Goal: Complete application form

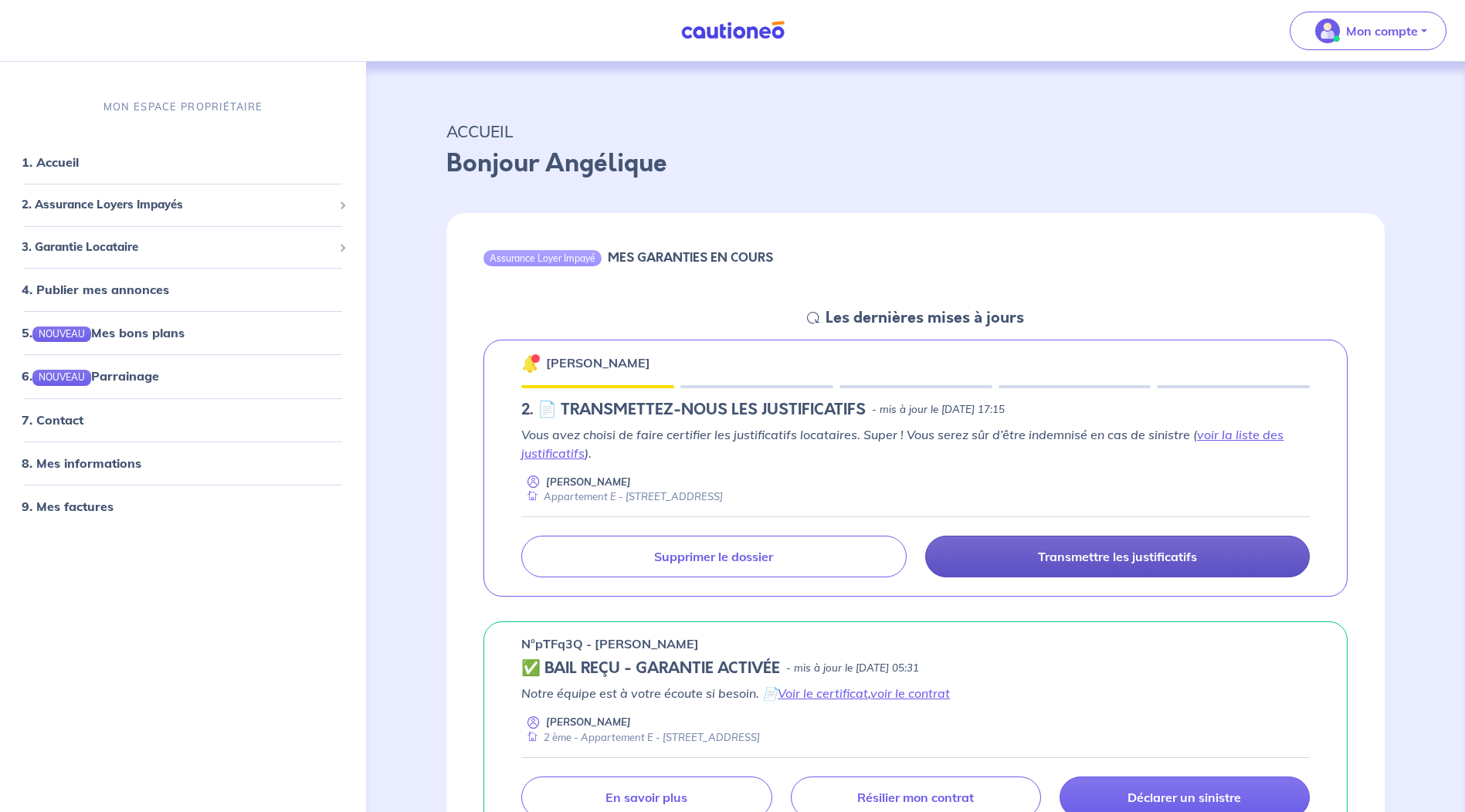
click at [1111, 557] on p "Transmettre les justificatifs" at bounding box center [1117, 557] width 159 height 16
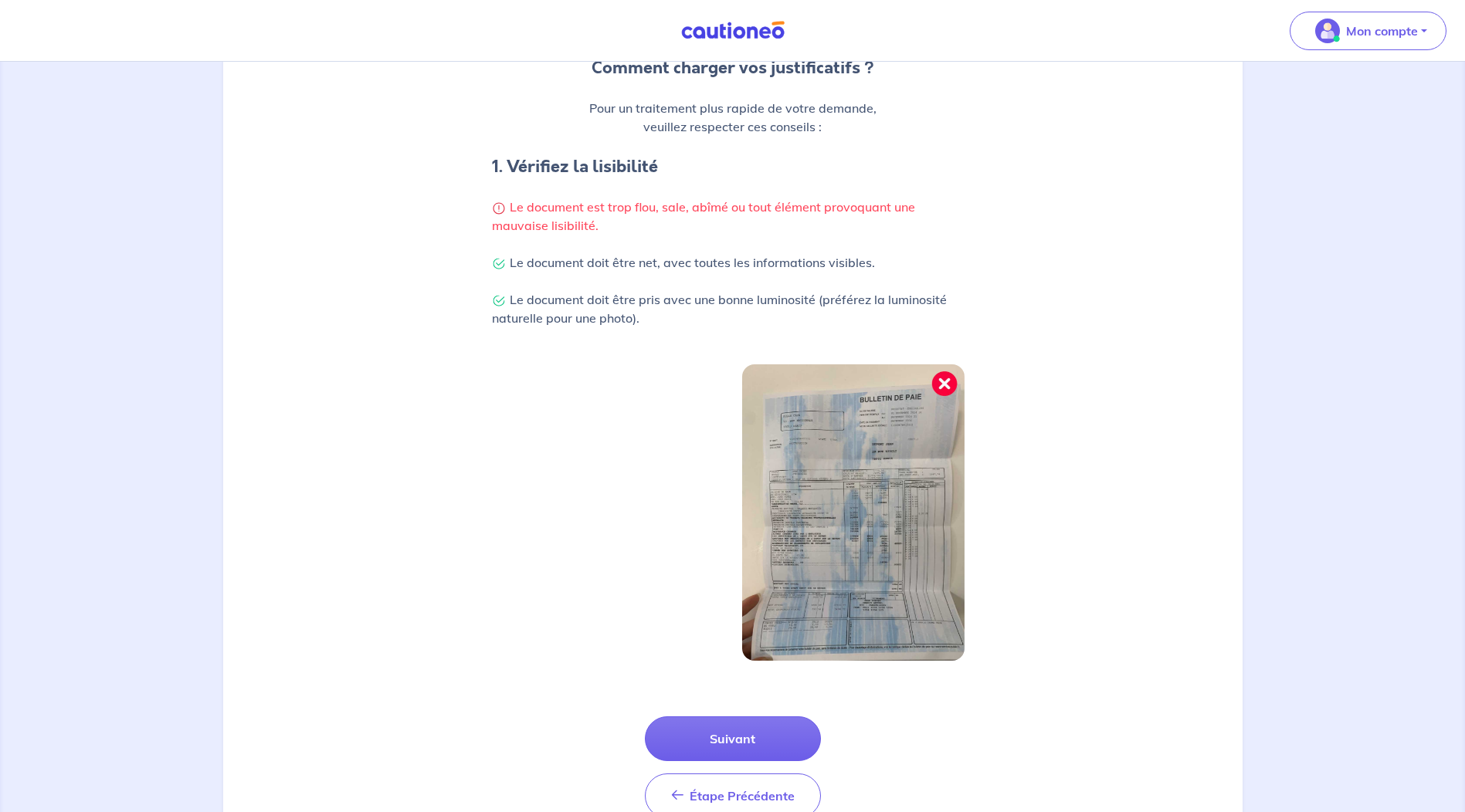
scroll to position [293, 0]
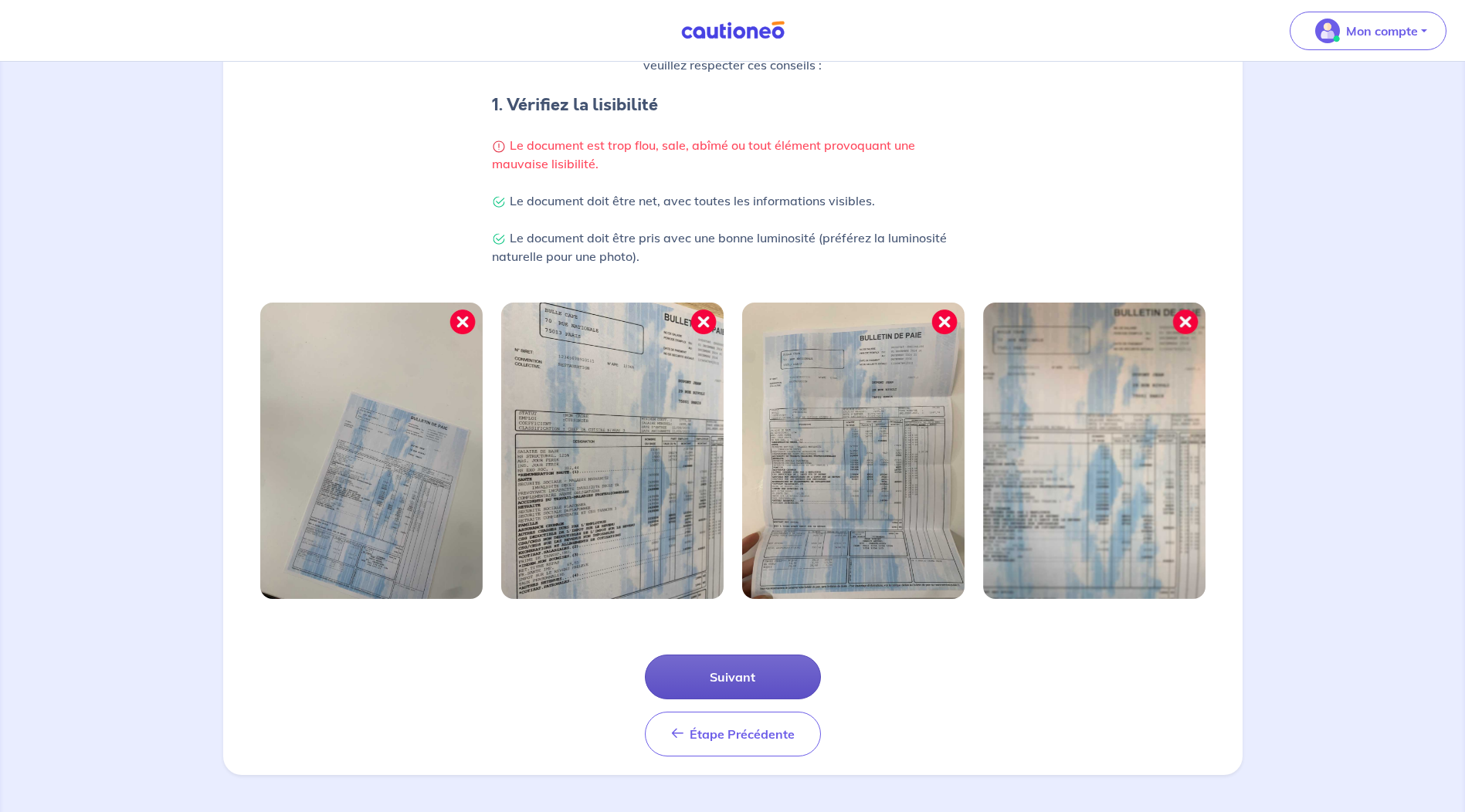
click at [760, 674] on button "Suivant" at bounding box center [733, 677] width 176 height 45
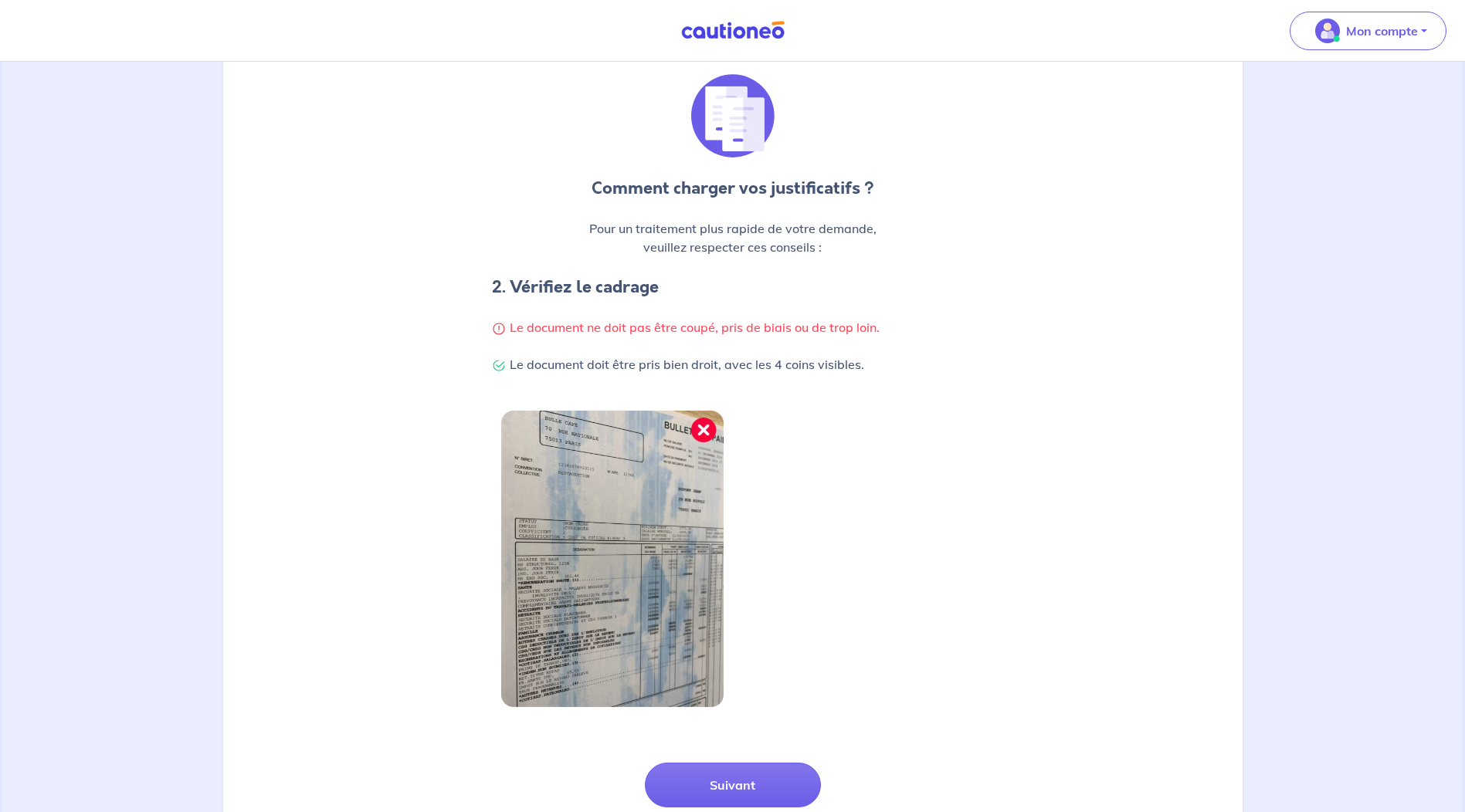
scroll to position [220, 0]
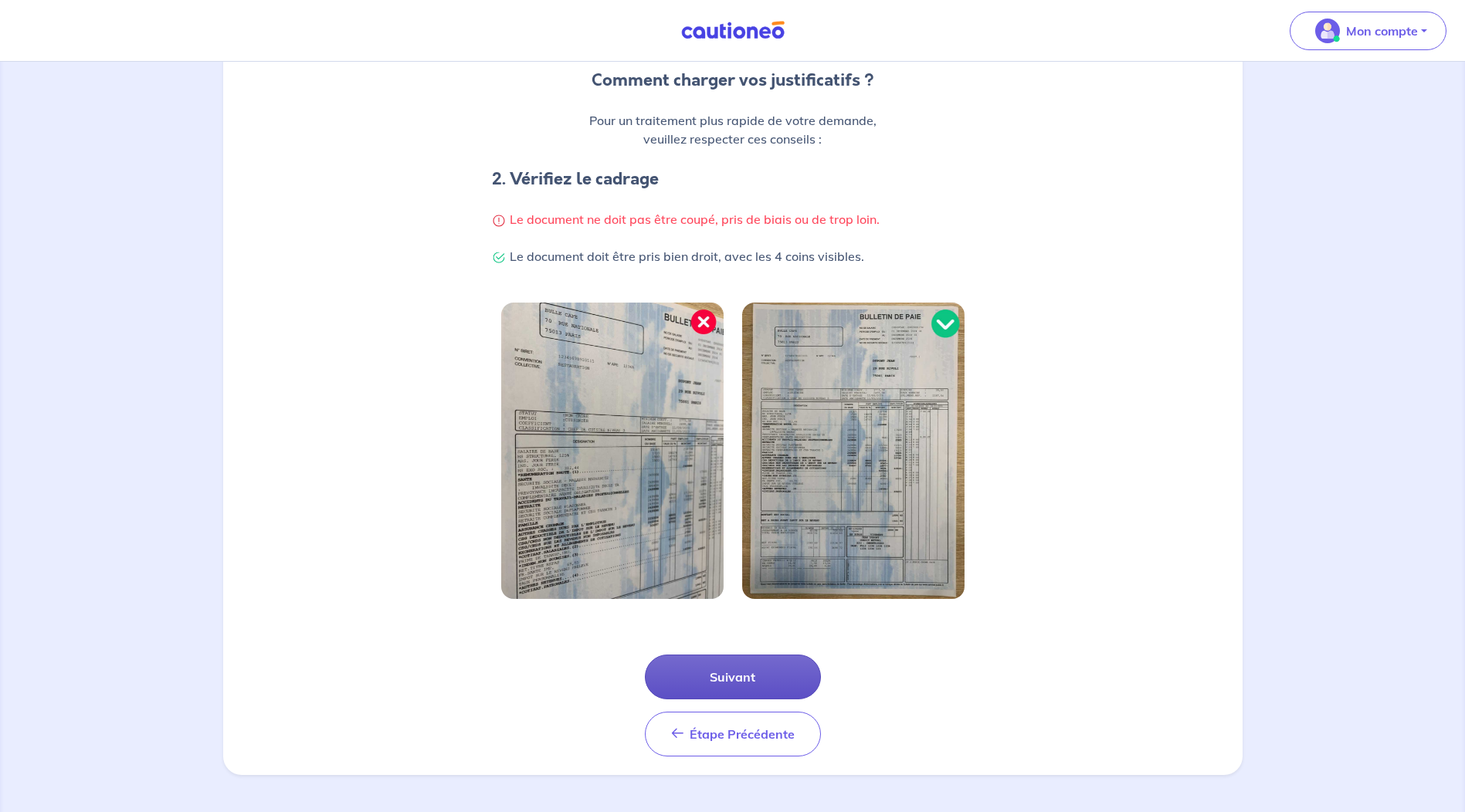
click at [759, 669] on button "Suivant" at bounding box center [733, 677] width 176 height 45
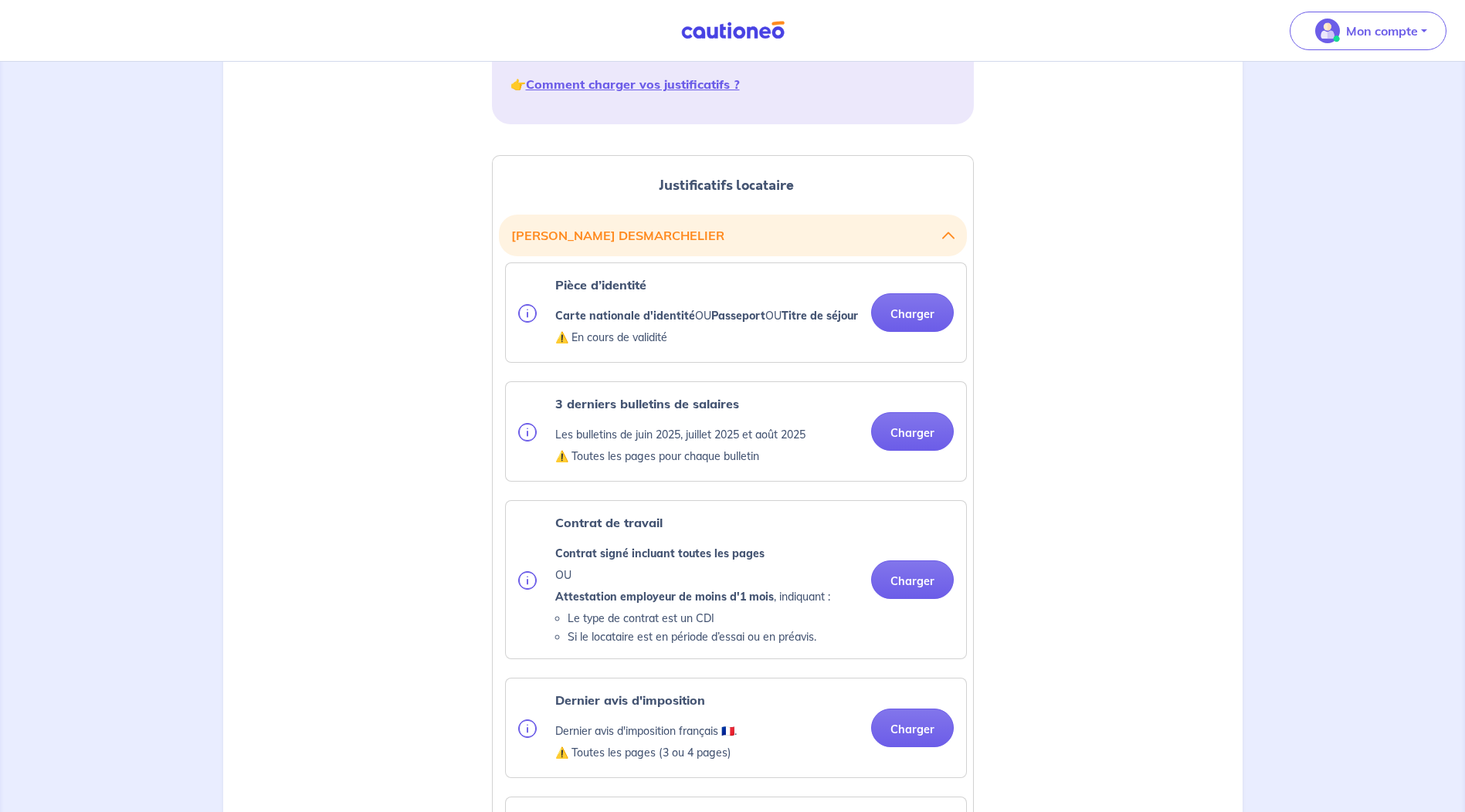
scroll to position [309, 0]
click at [918, 322] on button "Charger" at bounding box center [912, 311] width 83 height 39
click at [922, 452] on ul "Pièce d’identité Carte nationale d'identité OU Passeport OU Titre de séjour ⚠️ …" at bounding box center [732, 777] width 468 height 1030
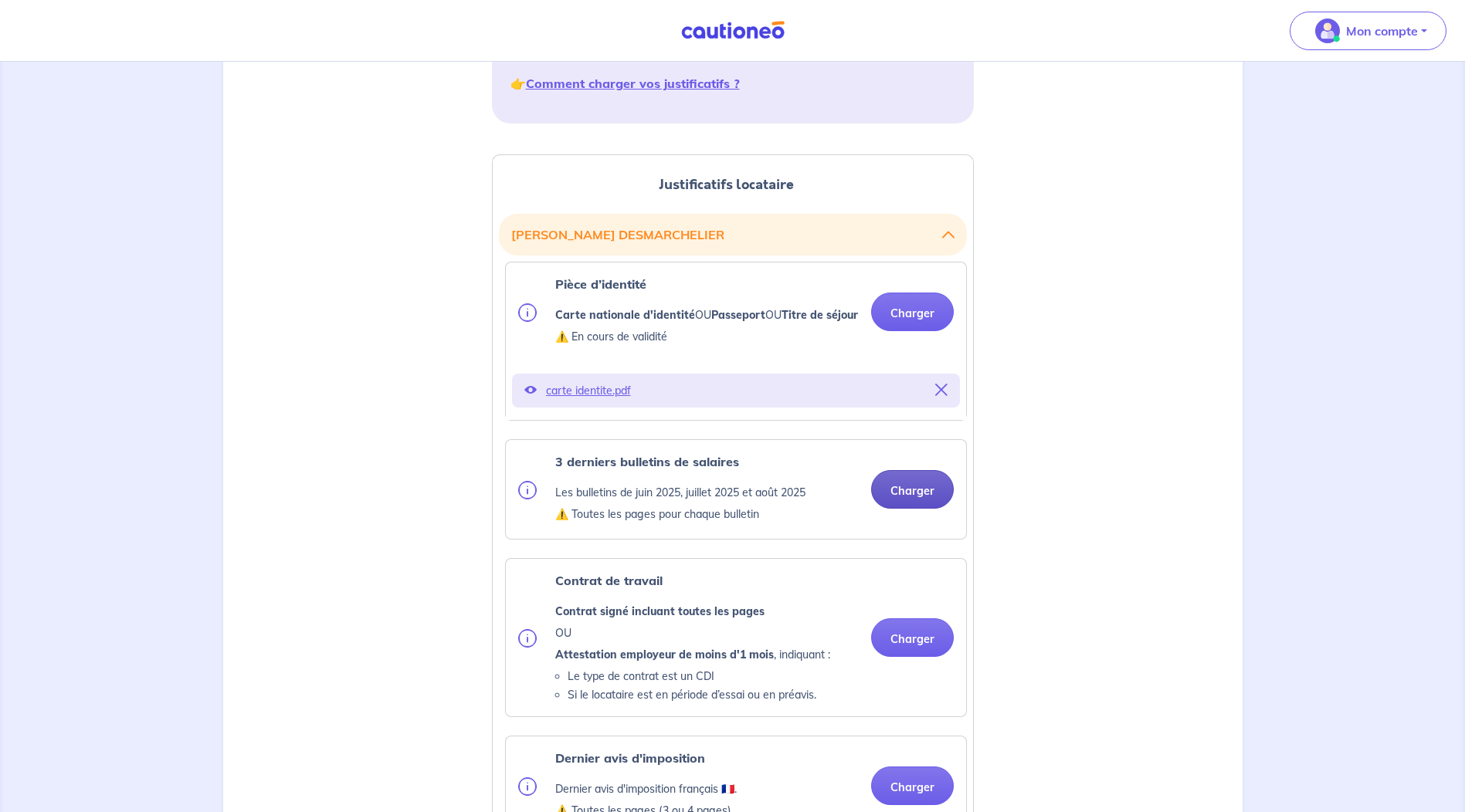
click at [916, 508] on button "Charger" at bounding box center [912, 489] width 83 height 39
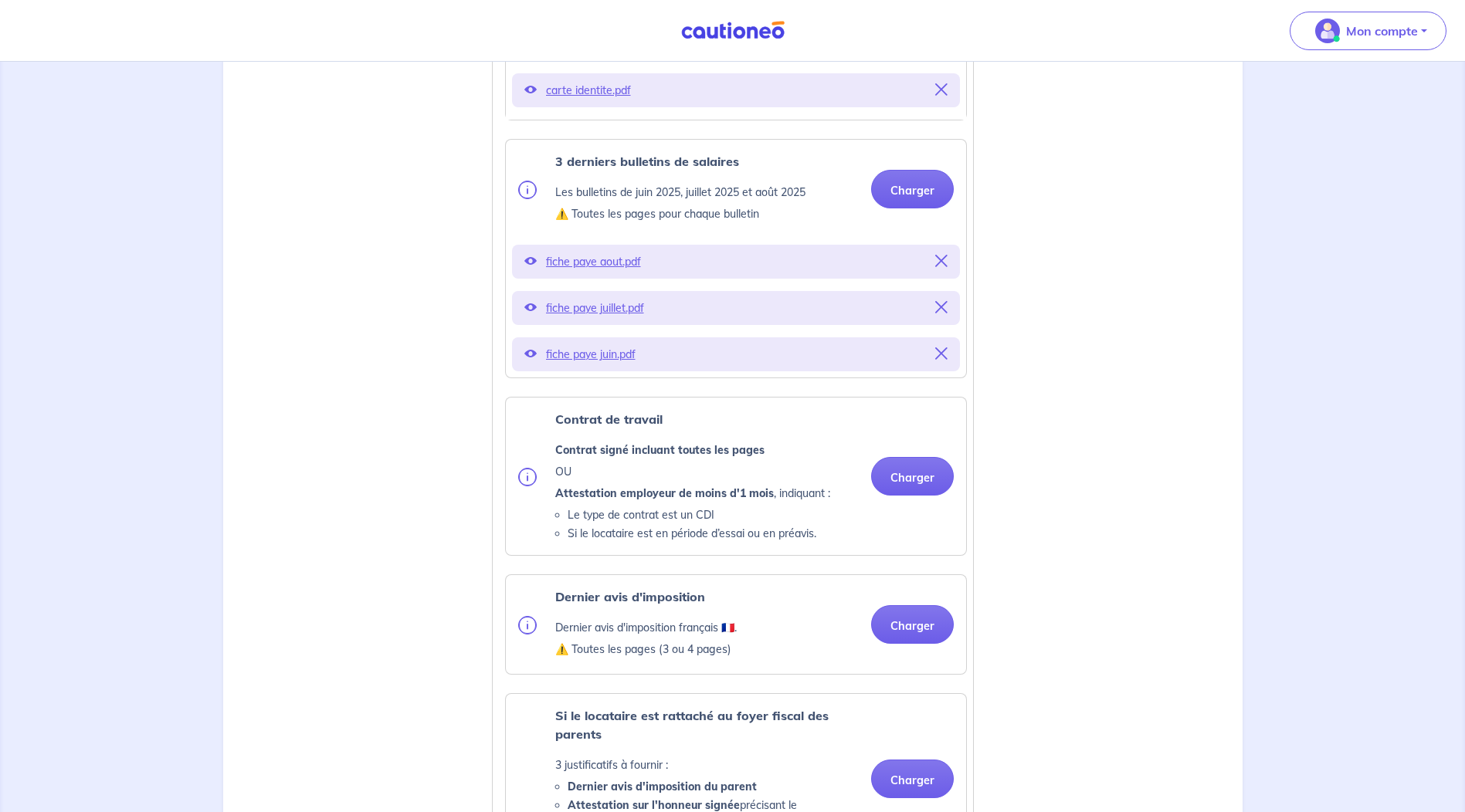
scroll to position [617, 0]
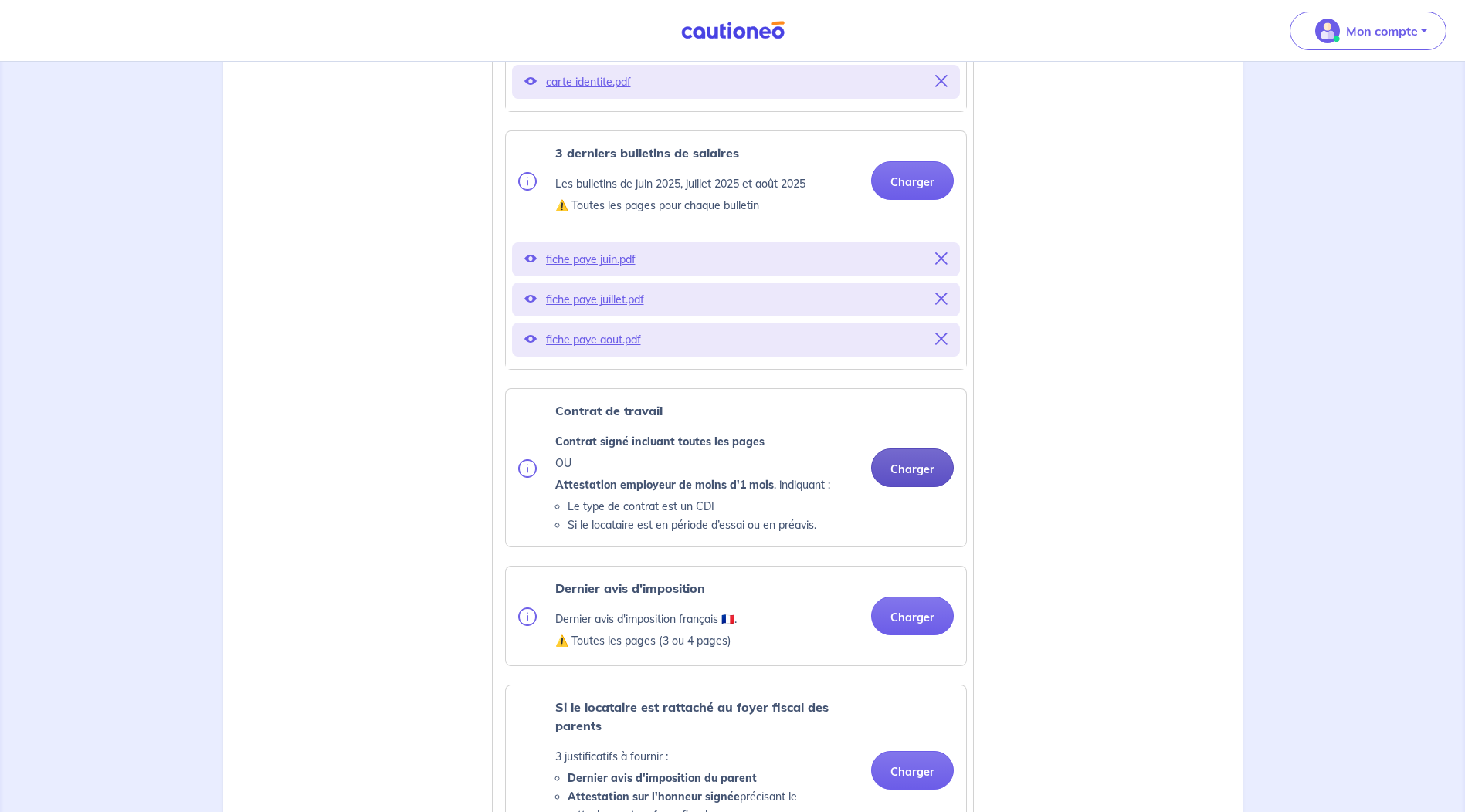
click at [905, 487] on button "Charger" at bounding box center [912, 468] width 83 height 39
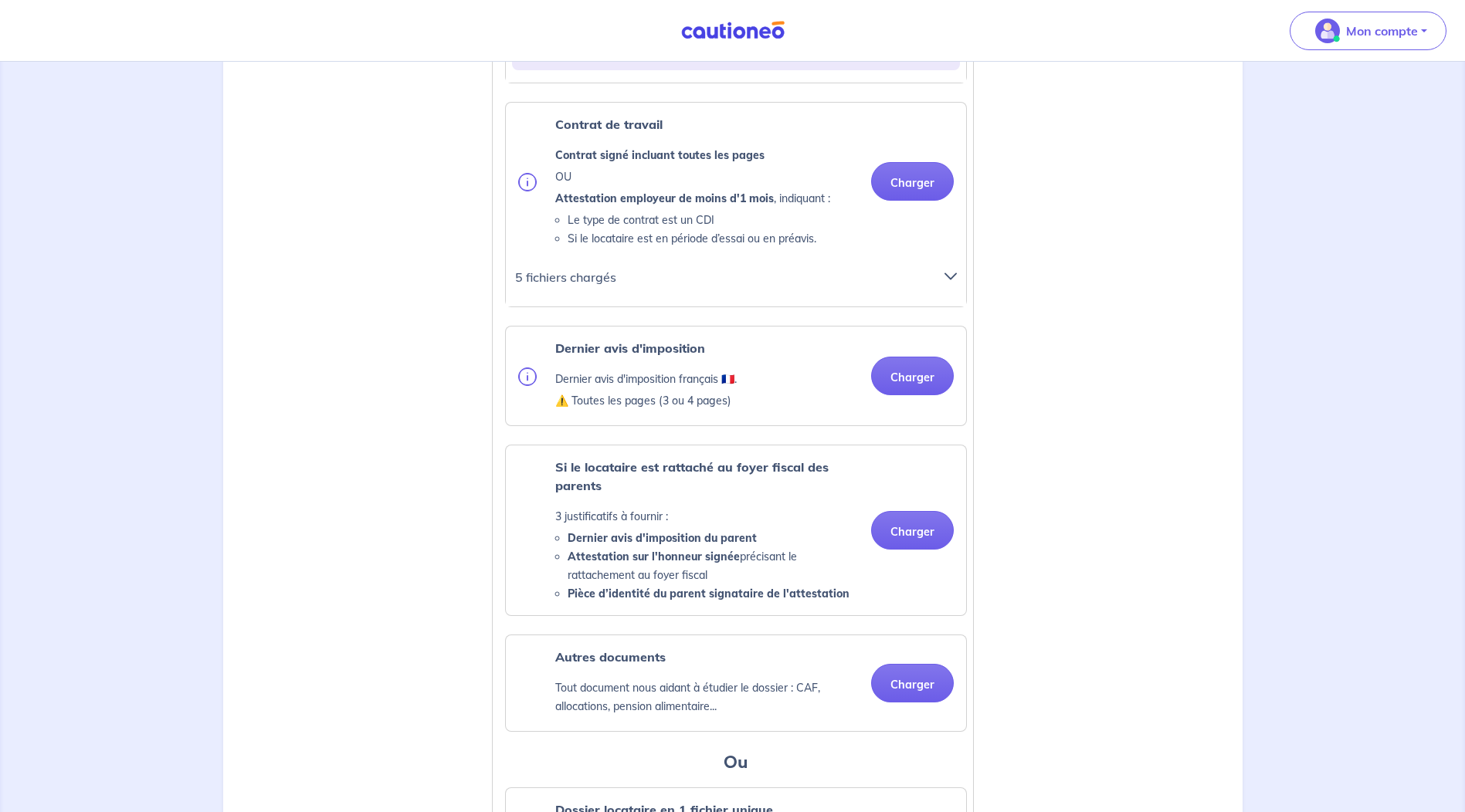
scroll to position [1004, 0]
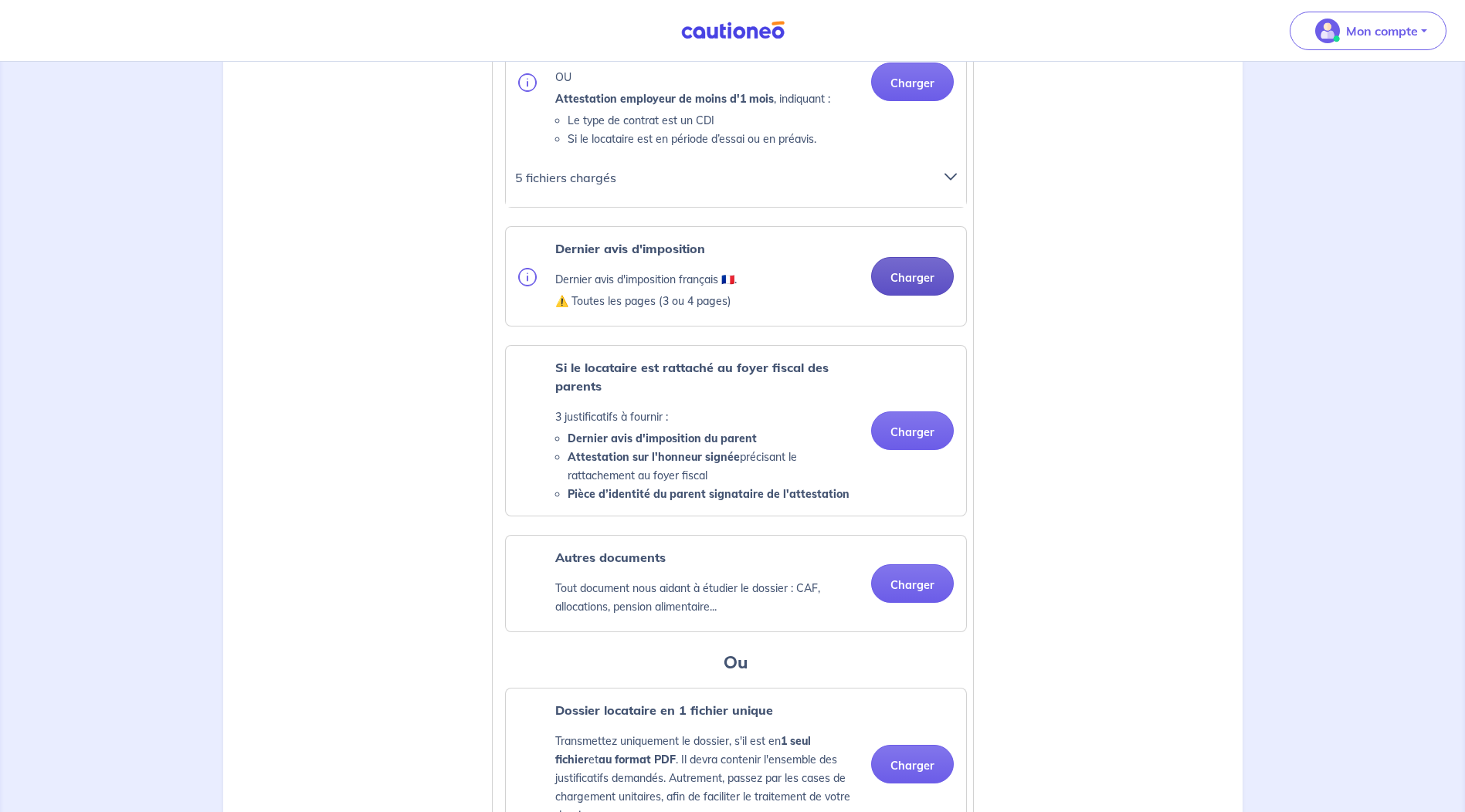
click at [914, 296] on button "Charger" at bounding box center [912, 276] width 83 height 39
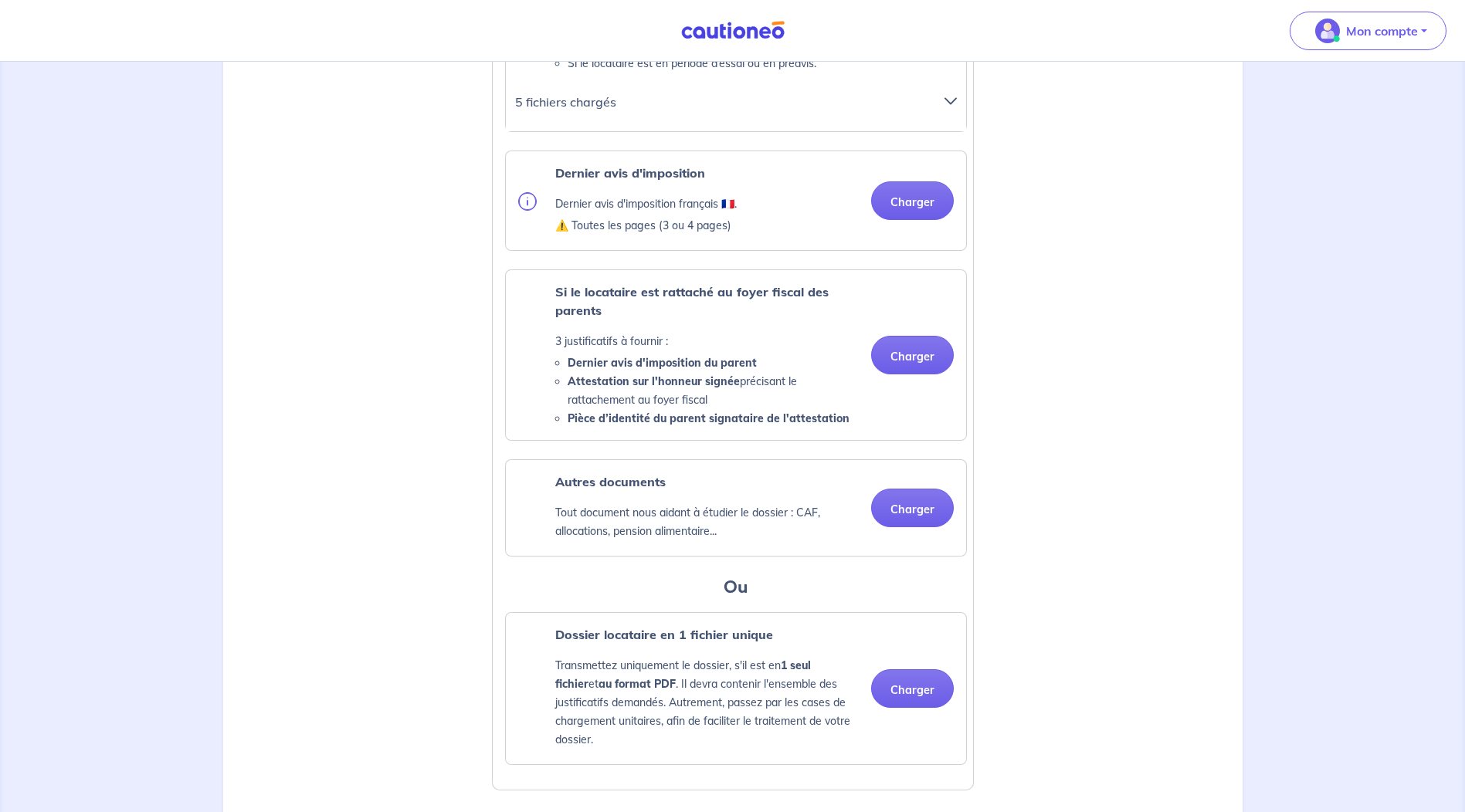
scroll to position [1081, 0]
click at [927, 219] on button "Charger" at bounding box center [912, 199] width 83 height 39
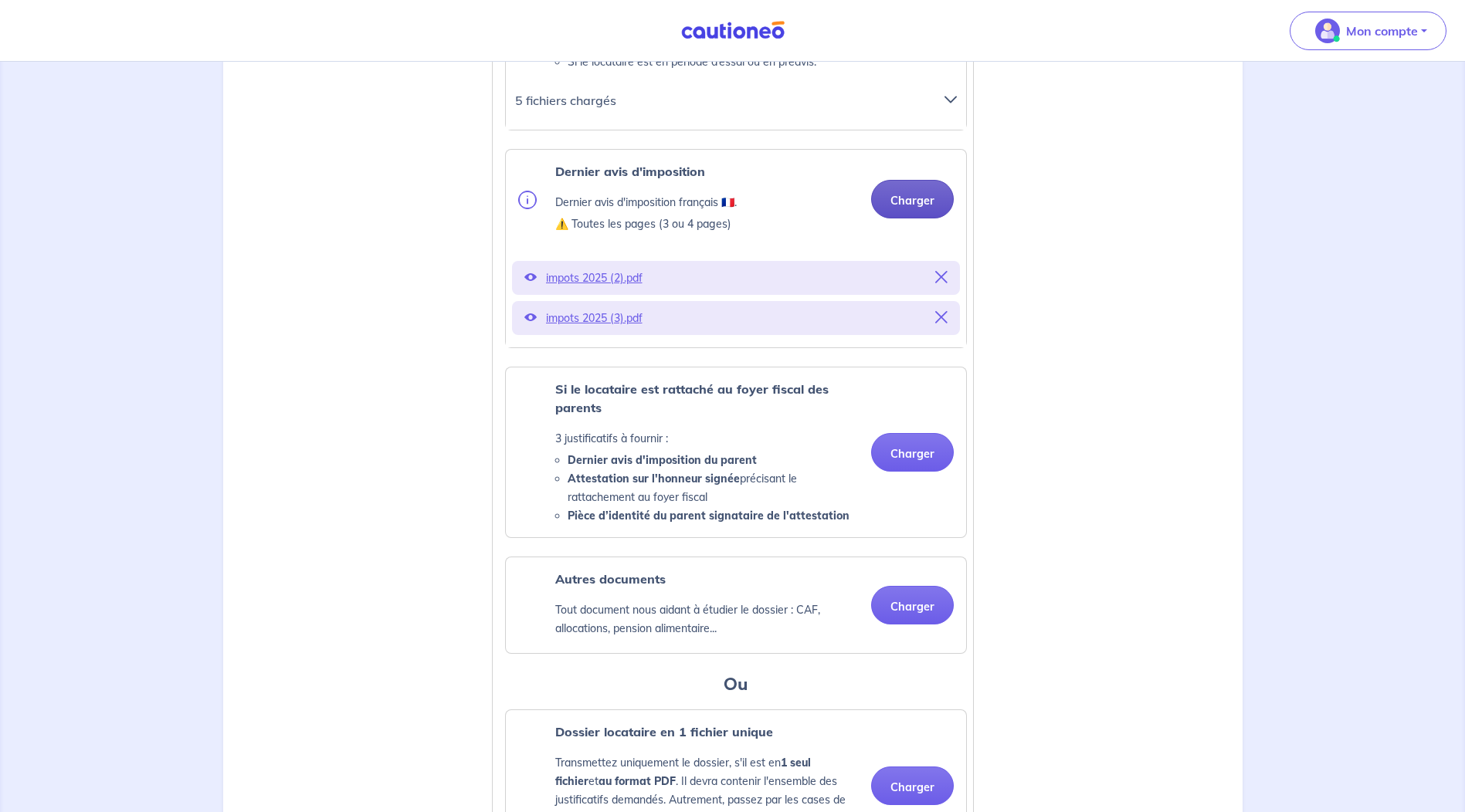
click at [919, 219] on button "Charger" at bounding box center [912, 199] width 83 height 39
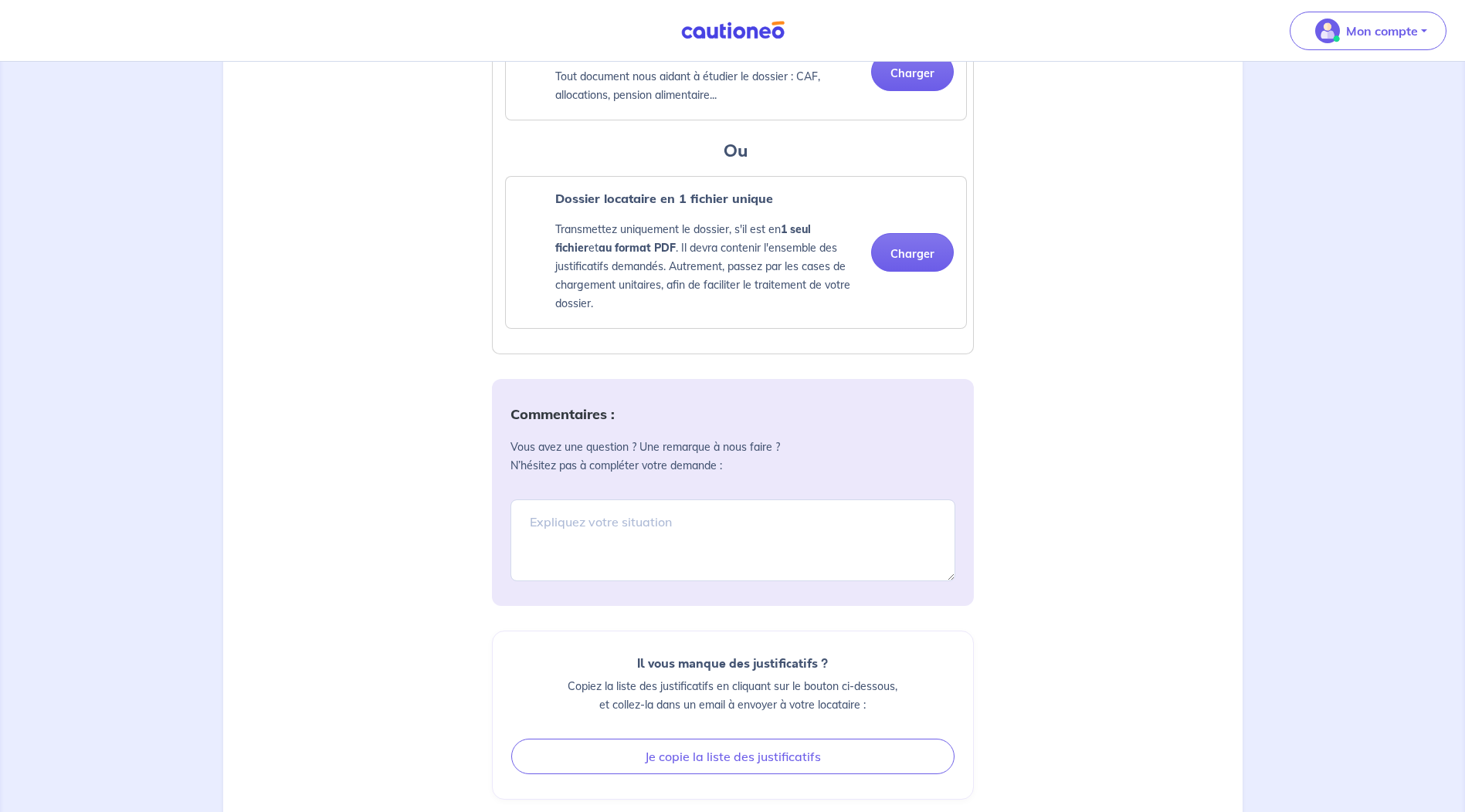
scroll to position [1698, 0]
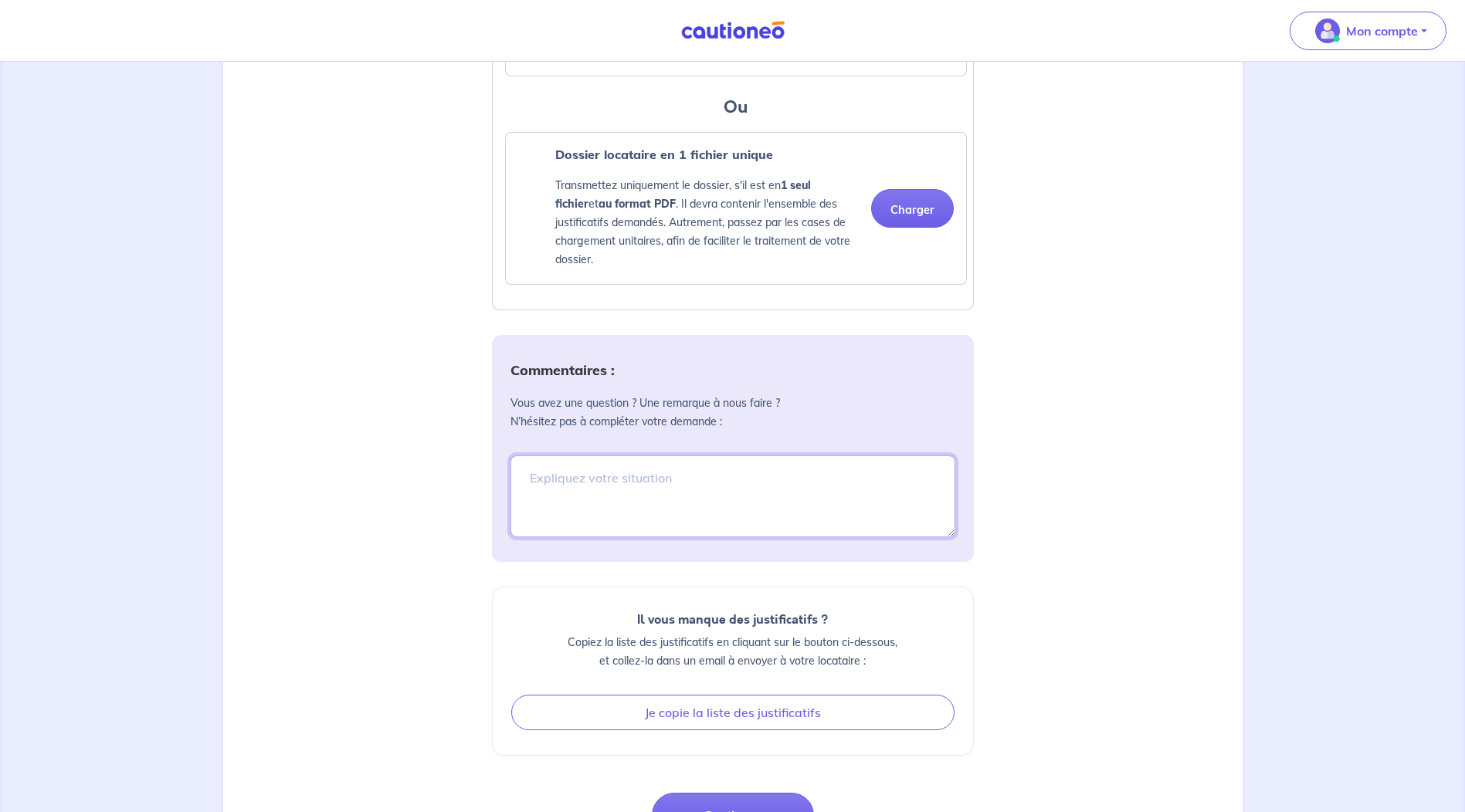
click at [629, 496] on textarea at bounding box center [732, 496] width 445 height 82
click at [790, 508] on textarea "Bonjour, je devrais avoir une réduction vu le nombre de contrat que j'ai chez v…" at bounding box center [732, 496] width 445 height 82
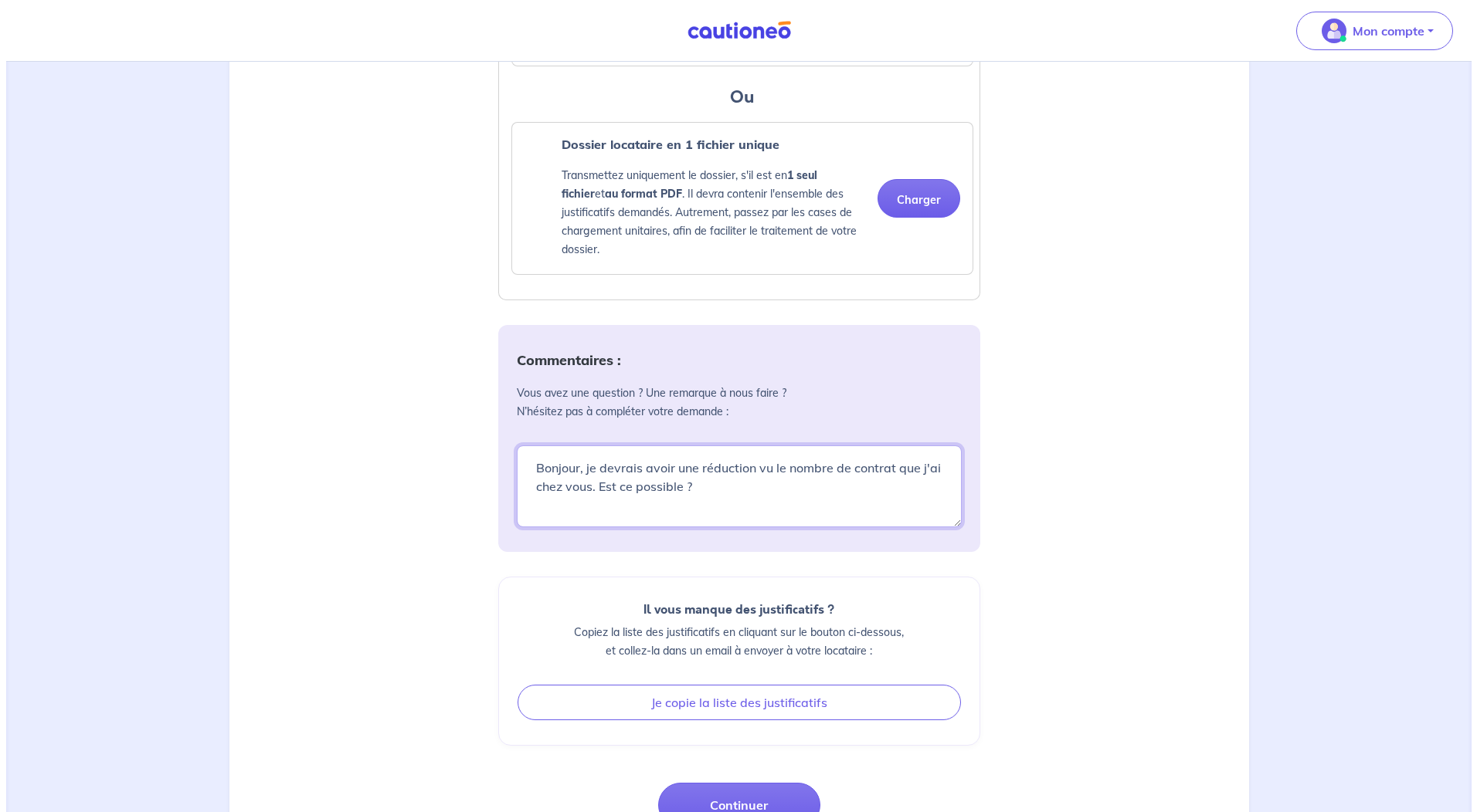
scroll to position [1837, 0]
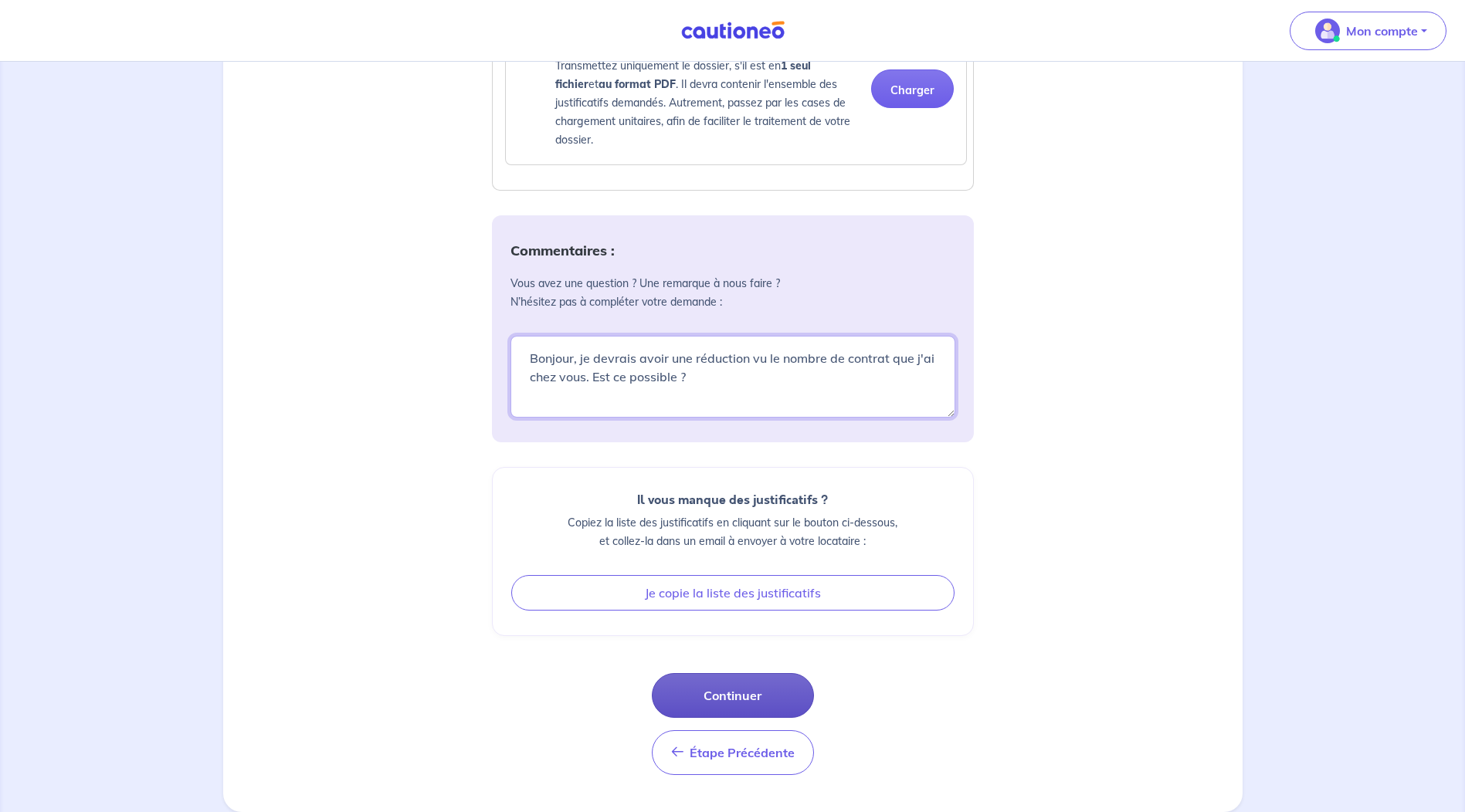
type textarea "Bonjour, je devrais avoir une réduction vu le nombre de contrat que j'ai chez v…"
click at [752, 701] on button "Continuer" at bounding box center [733, 696] width 163 height 45
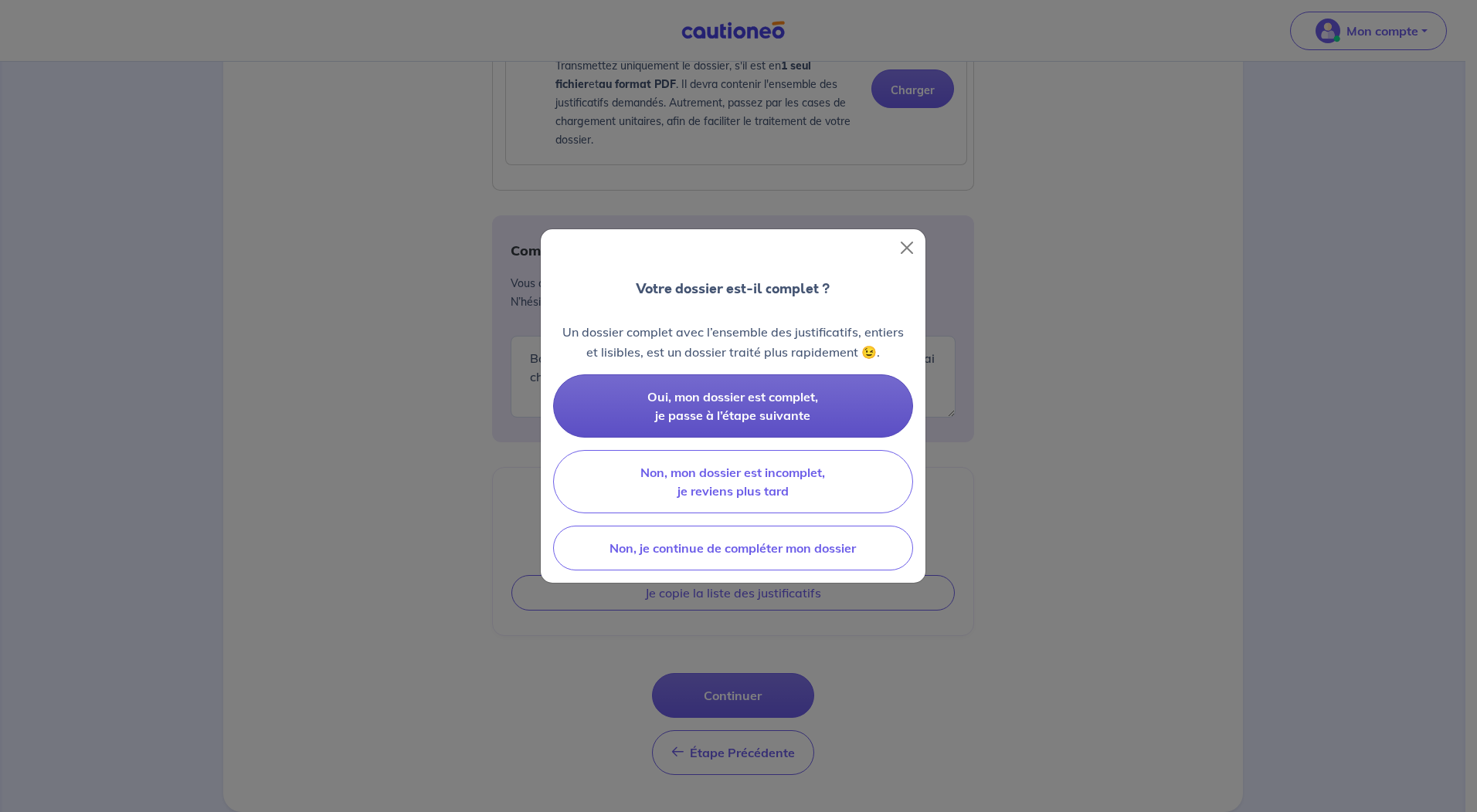
click at [753, 411] on span "Oui, mon dossier est complet, je passe à l’étape suivante" at bounding box center [732, 406] width 170 height 34
click at [722, 403] on span "Oui, mon dossier est complet, je passe à l’étape suivante" at bounding box center [732, 406] width 170 height 34
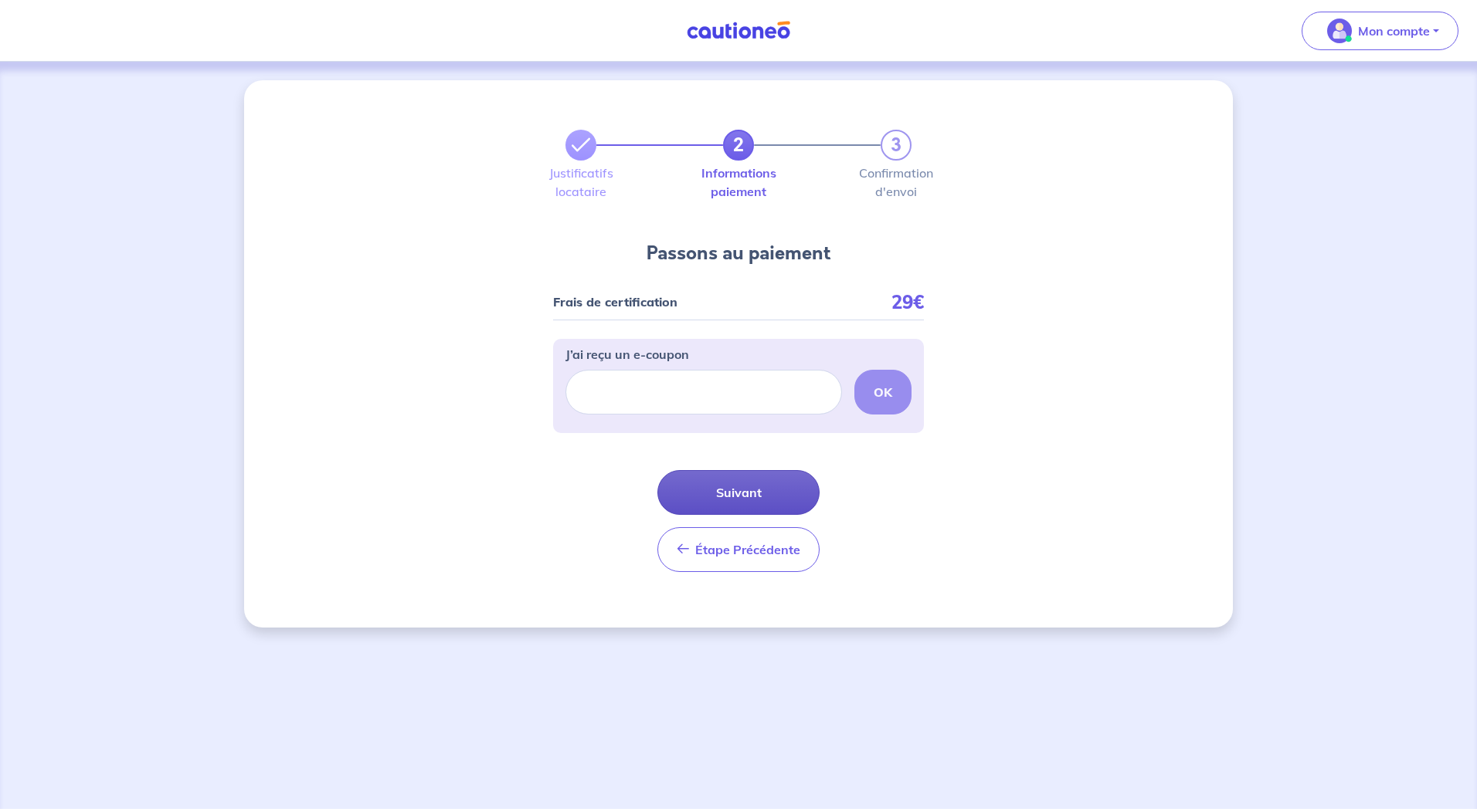
click at [737, 491] on button "Suivant" at bounding box center [739, 493] width 163 height 45
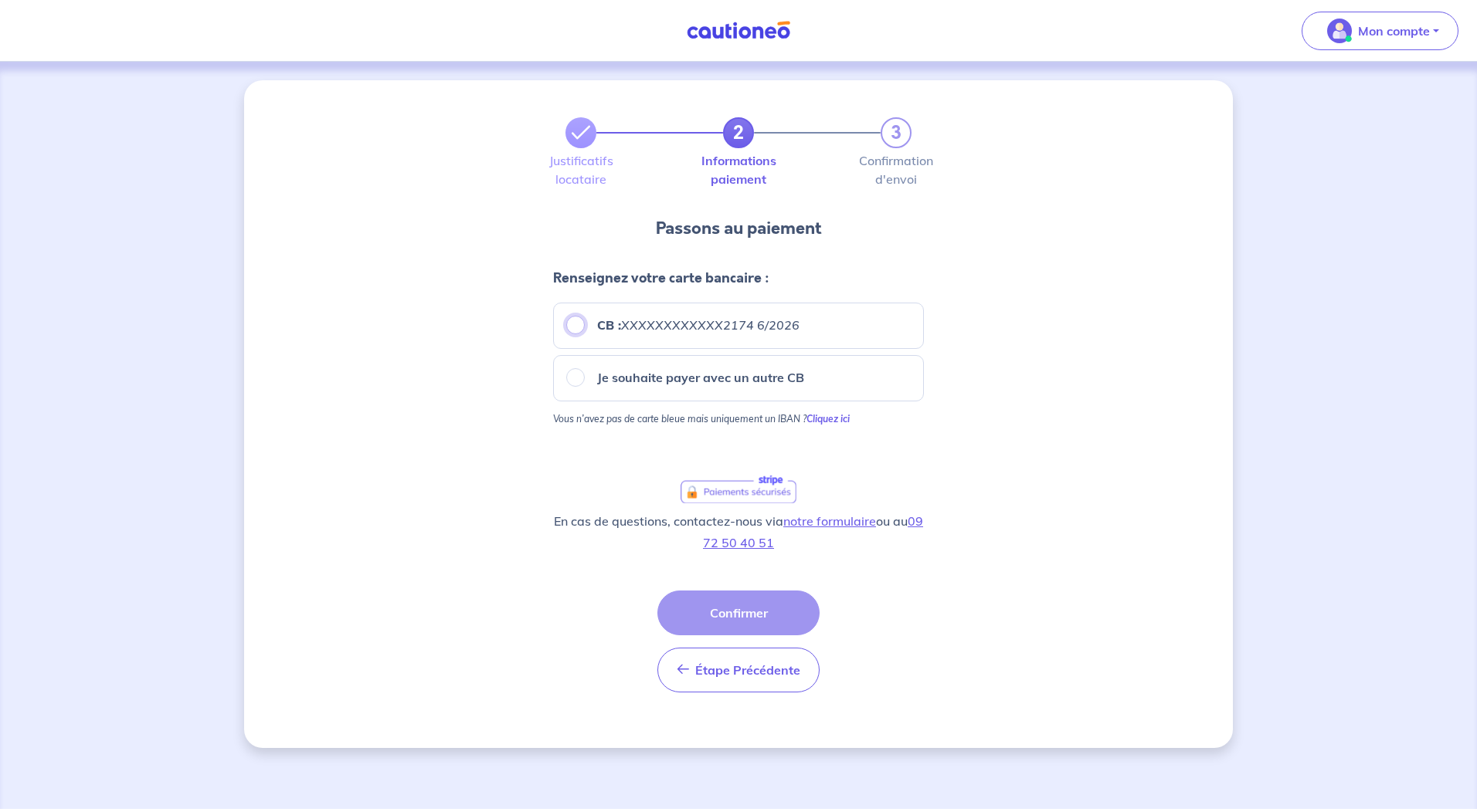
click at [581, 329] on input "CB : XXXXXXXXXXXX2174 6/2026" at bounding box center [575, 324] width 18 height 18
radio input "true"
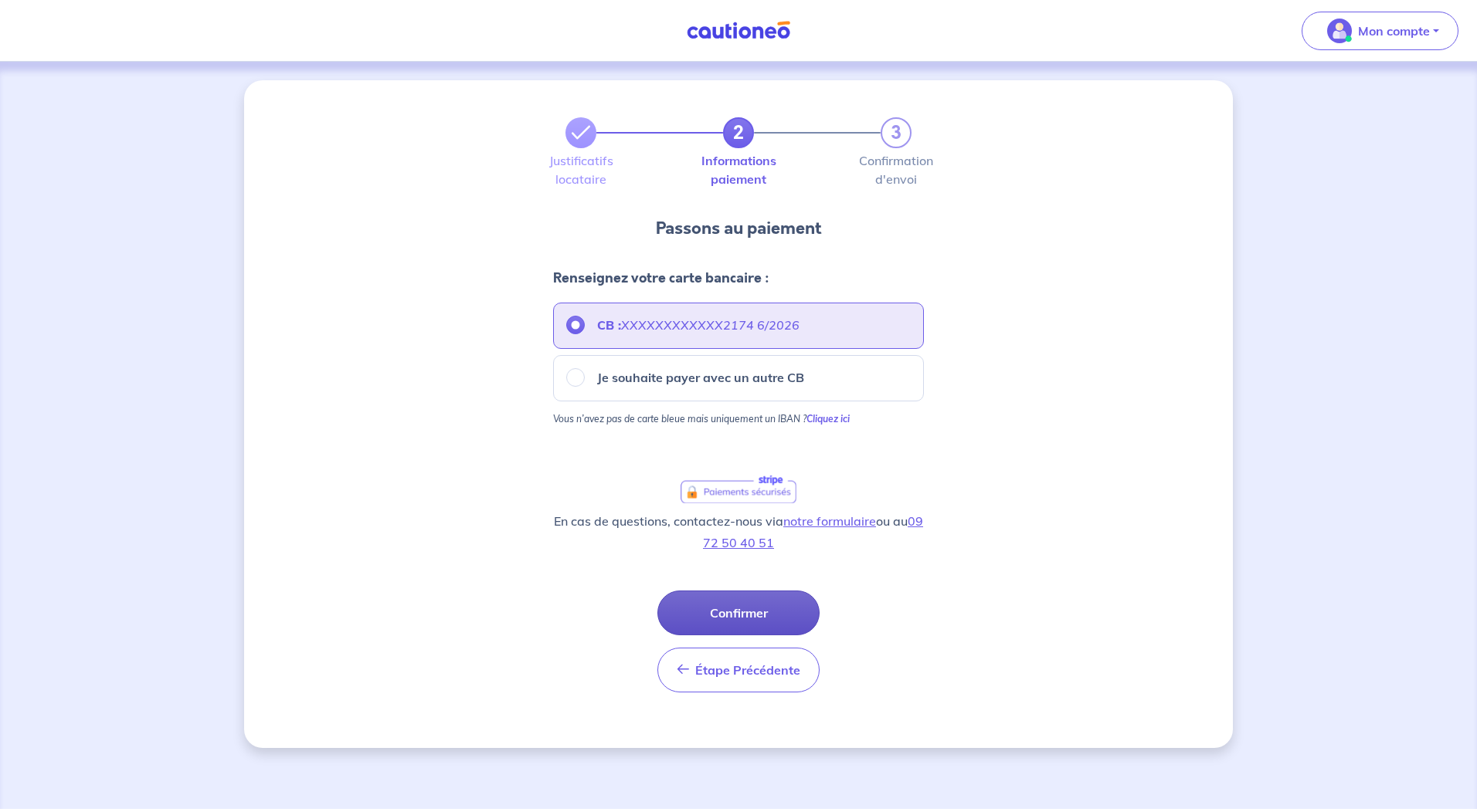
click at [742, 611] on button "Confirmer" at bounding box center [739, 613] width 163 height 45
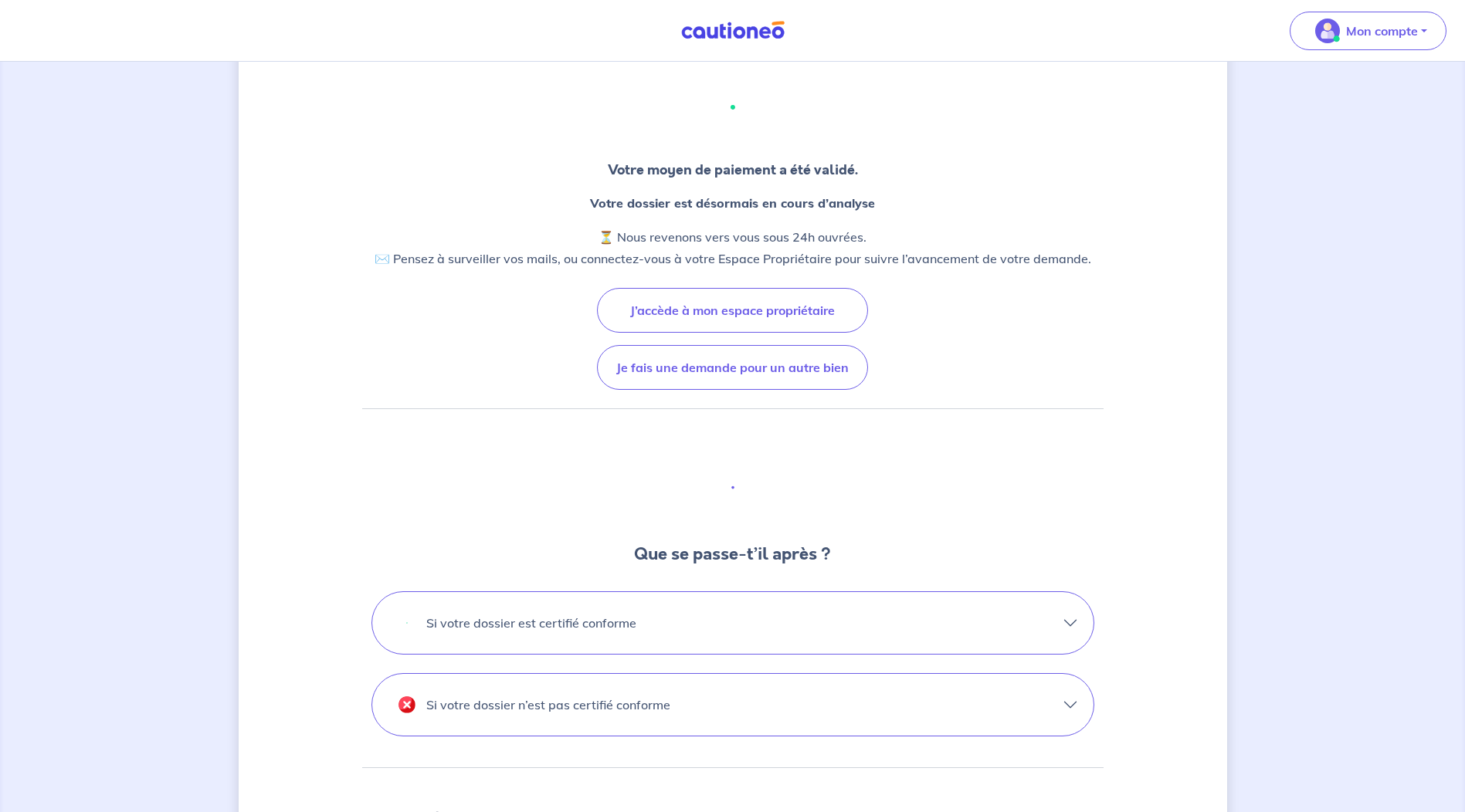
scroll to position [77, 0]
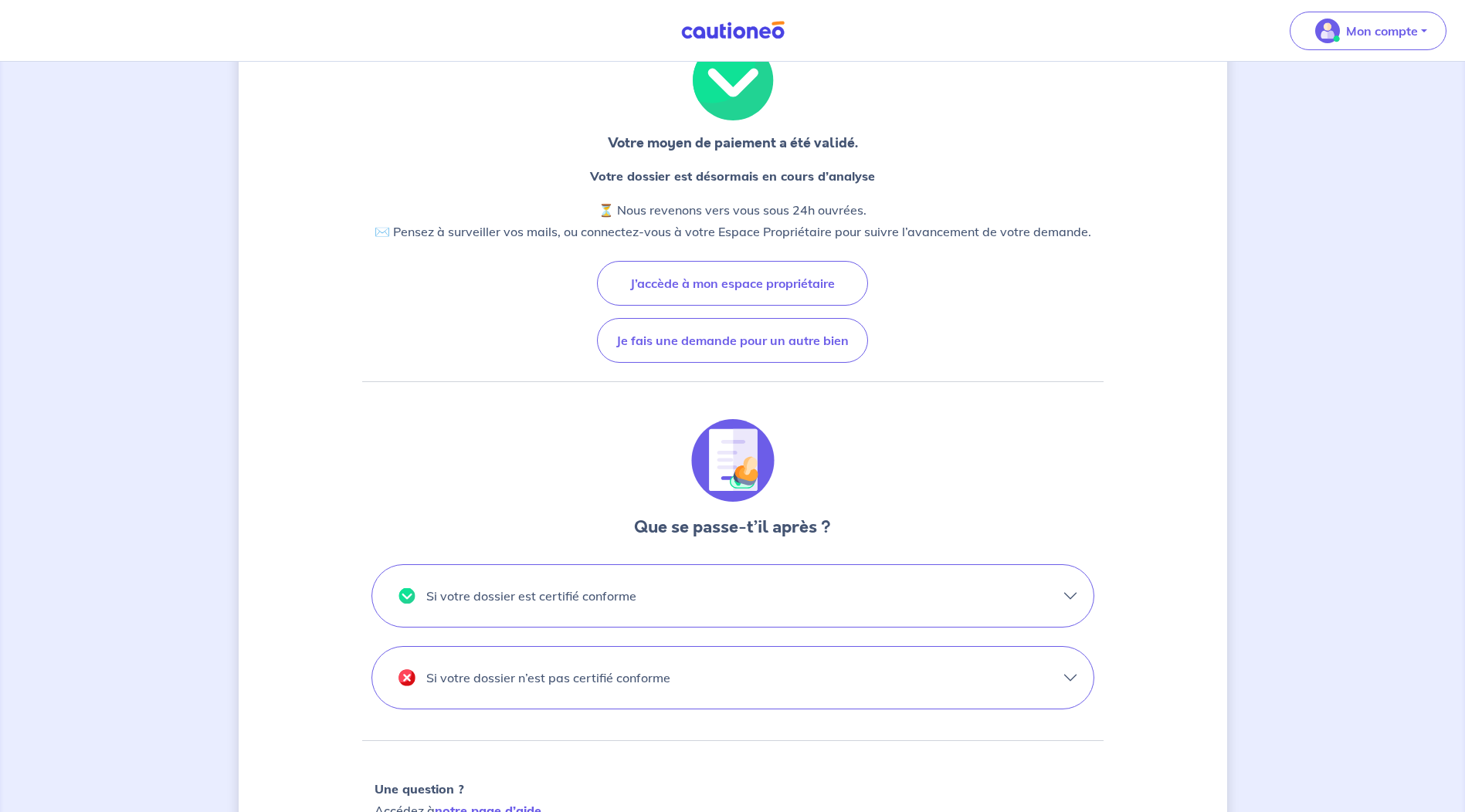
click at [1054, 600] on button "Si votre dossier est certifié conforme" at bounding box center [732, 596] width 721 height 61
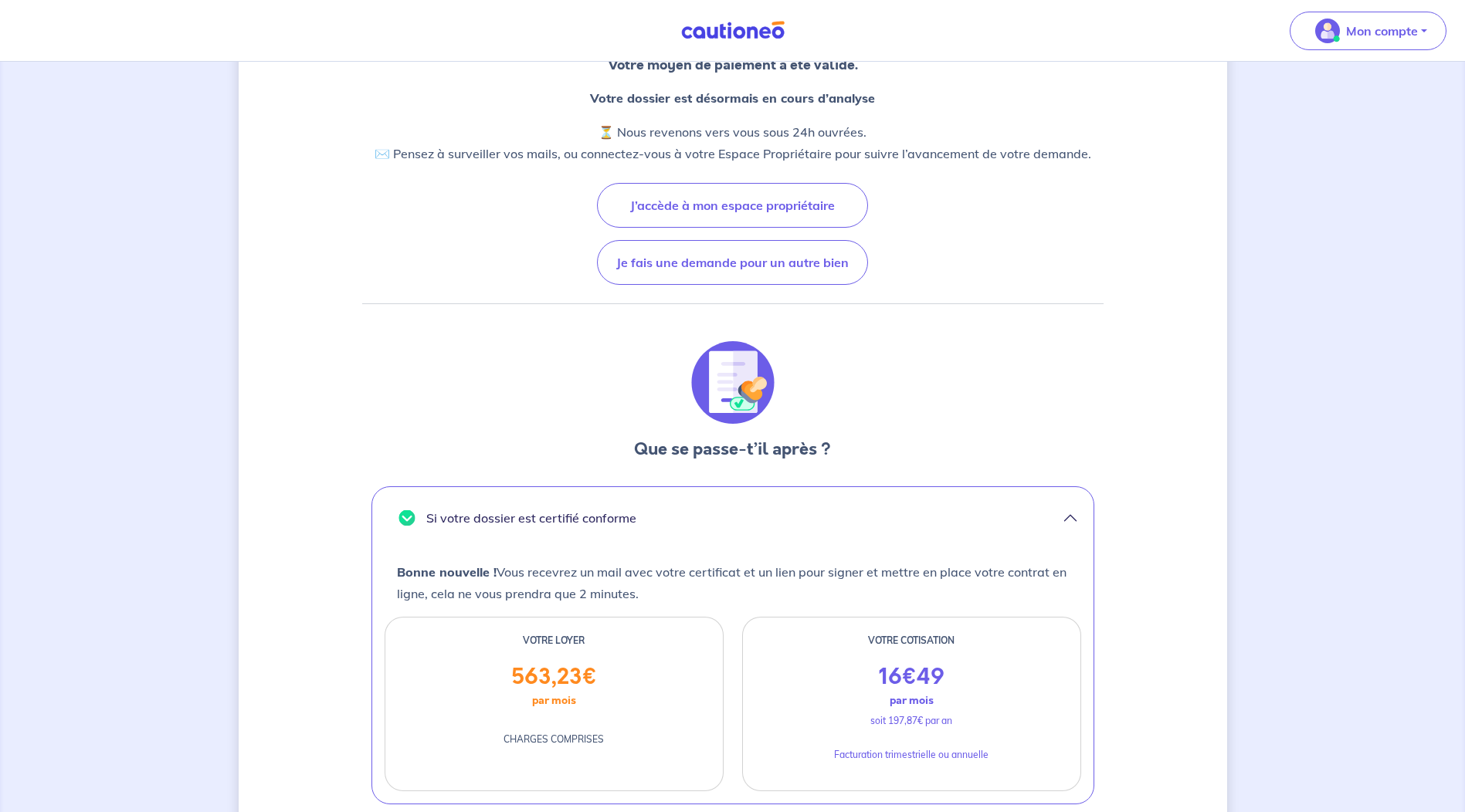
scroll to position [0, 0]
